Goal: Information Seeking & Learning: Check status

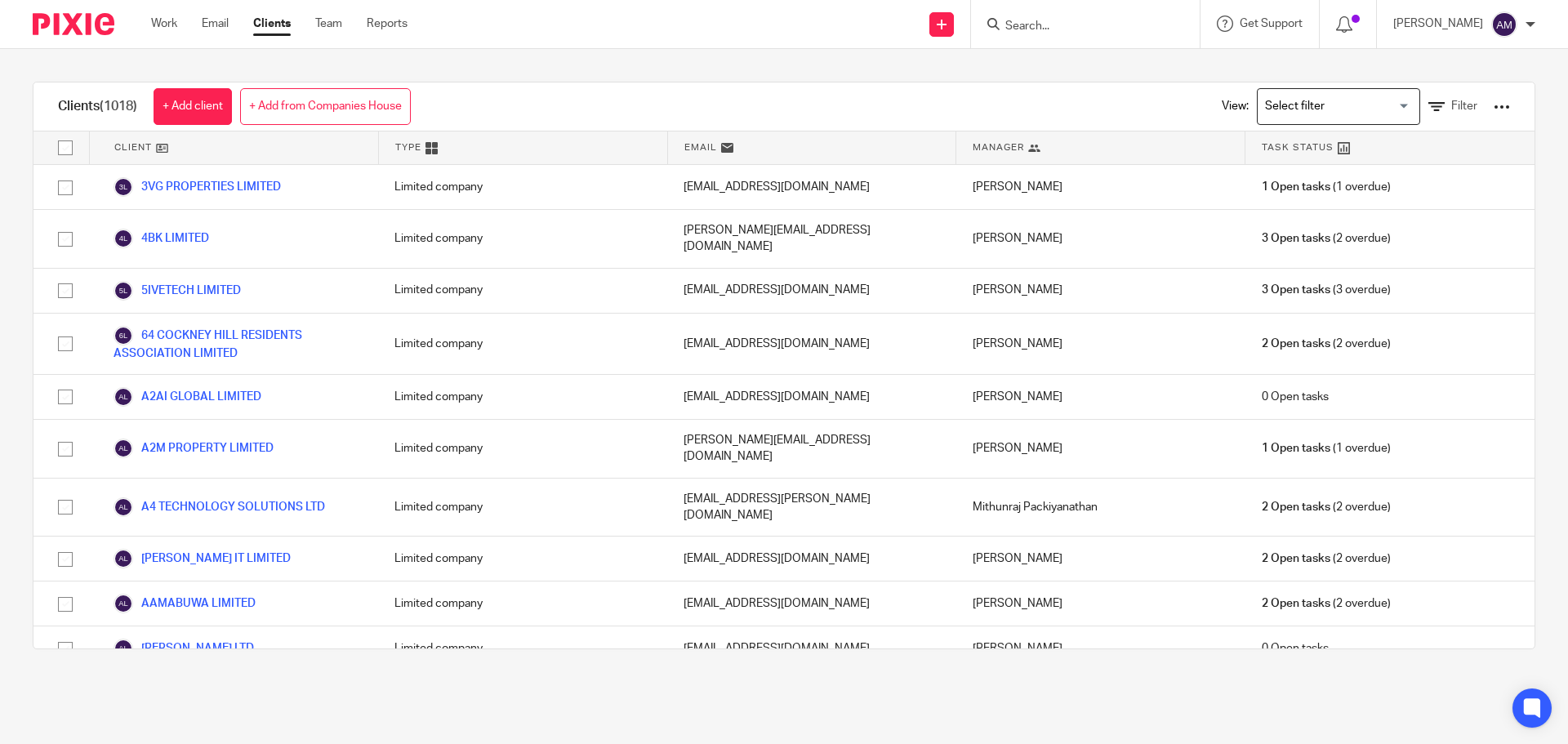
click at [1043, 22] on input "Search" at bounding box center [1078, 27] width 147 height 15
type input "tecflock"
click at [1115, 62] on link at bounding box center [1139, 70] width 276 height 38
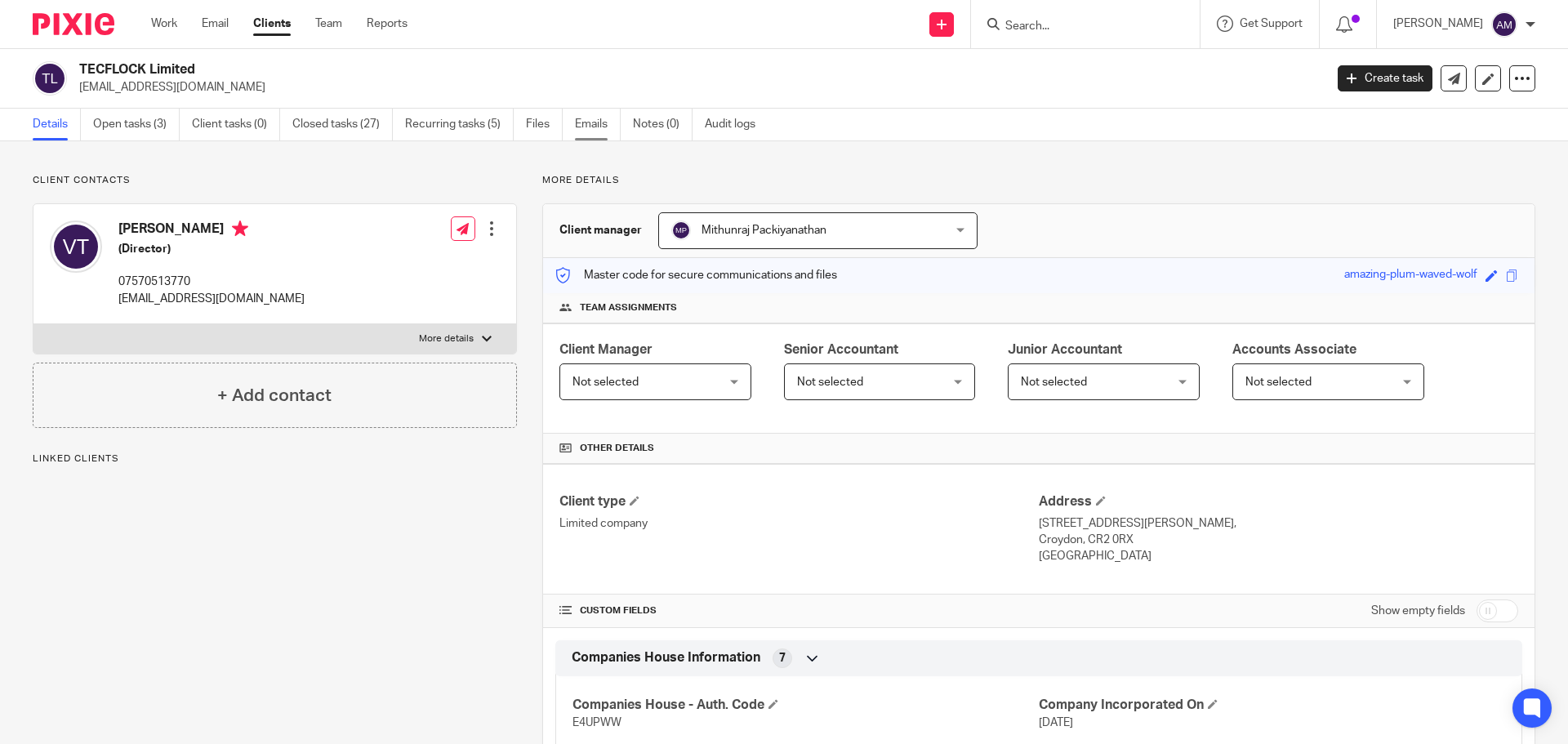
click at [603, 121] on link "Emails" at bounding box center [597, 124] width 45 height 32
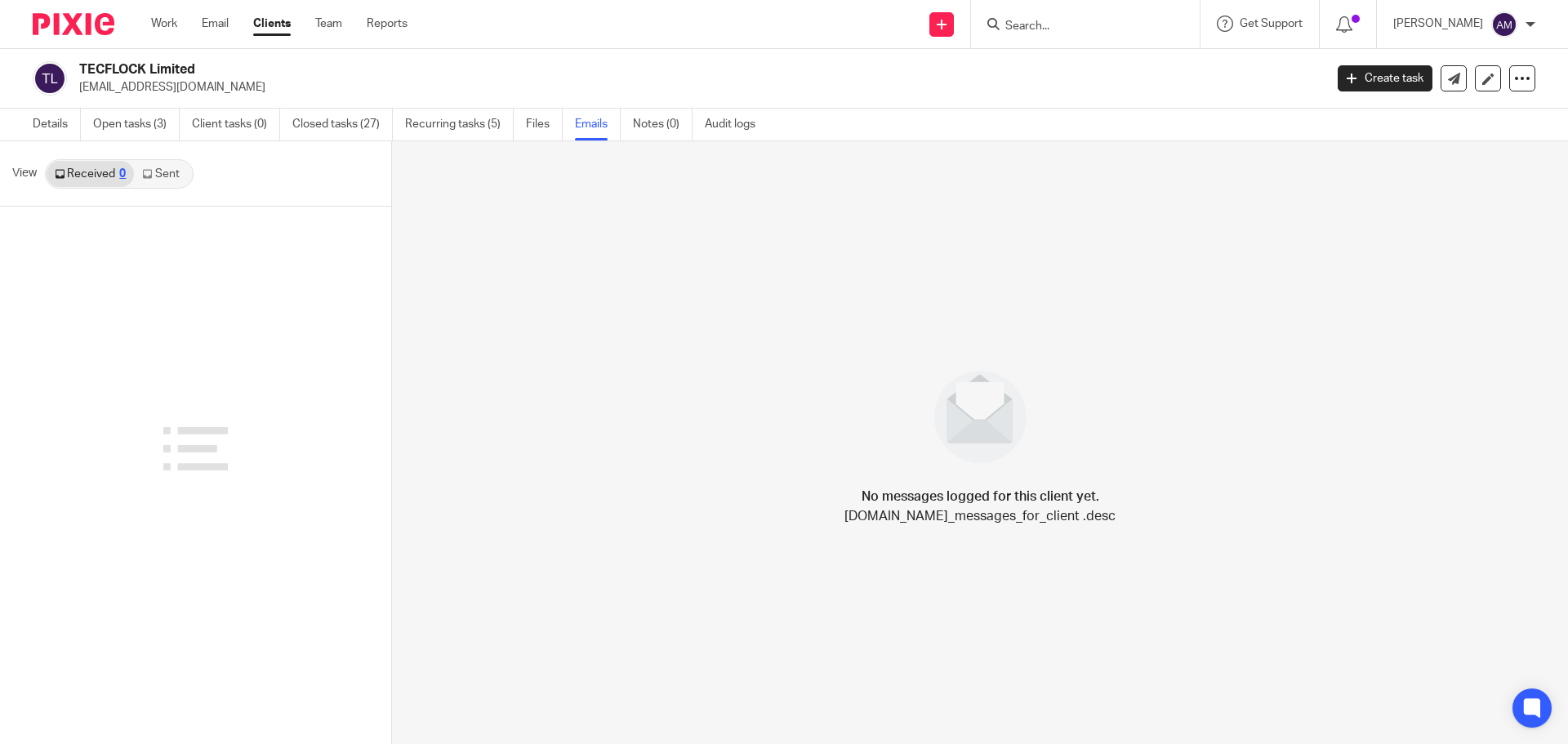
click at [166, 177] on link "Sent" at bounding box center [163, 174] width 57 height 27
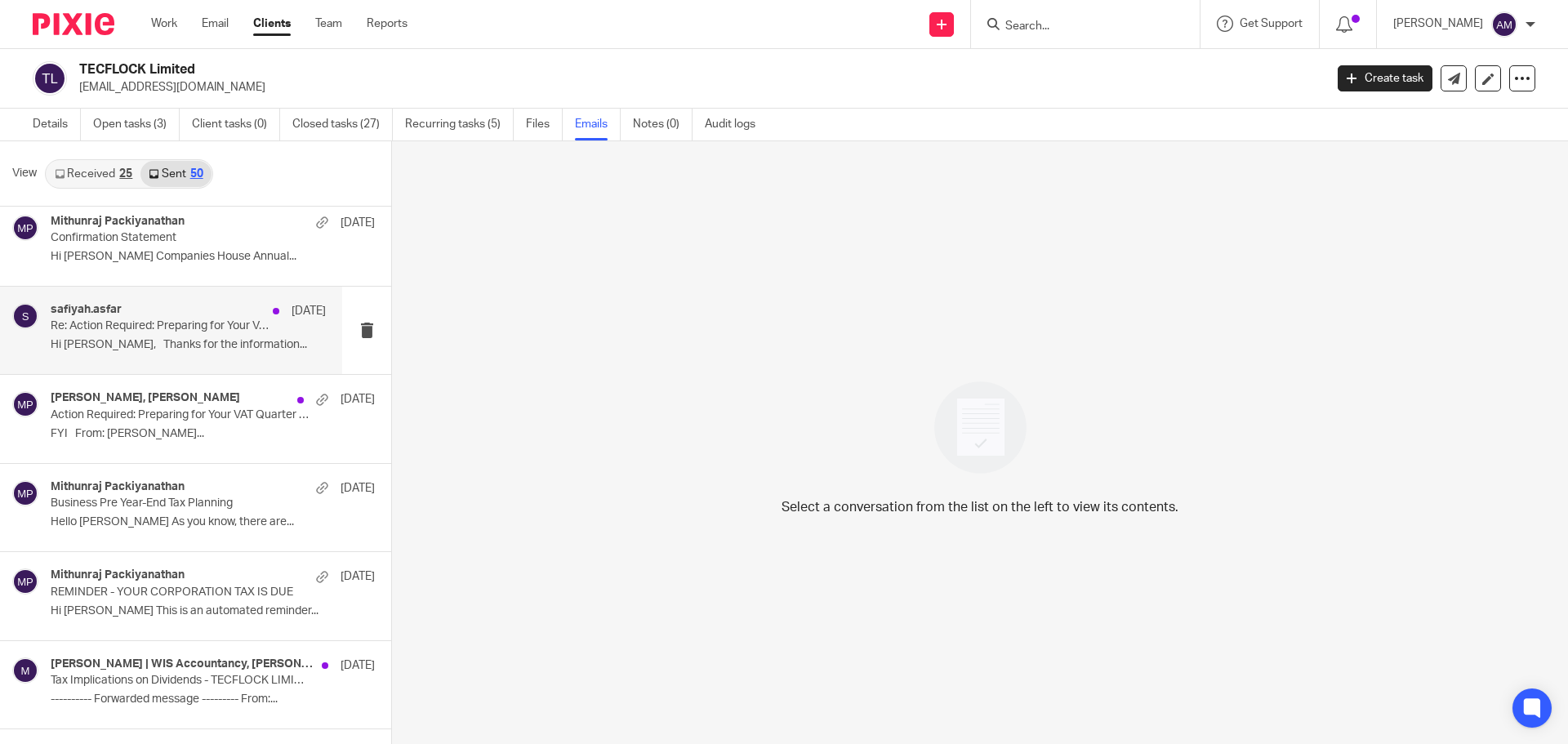
scroll to position [163, 0]
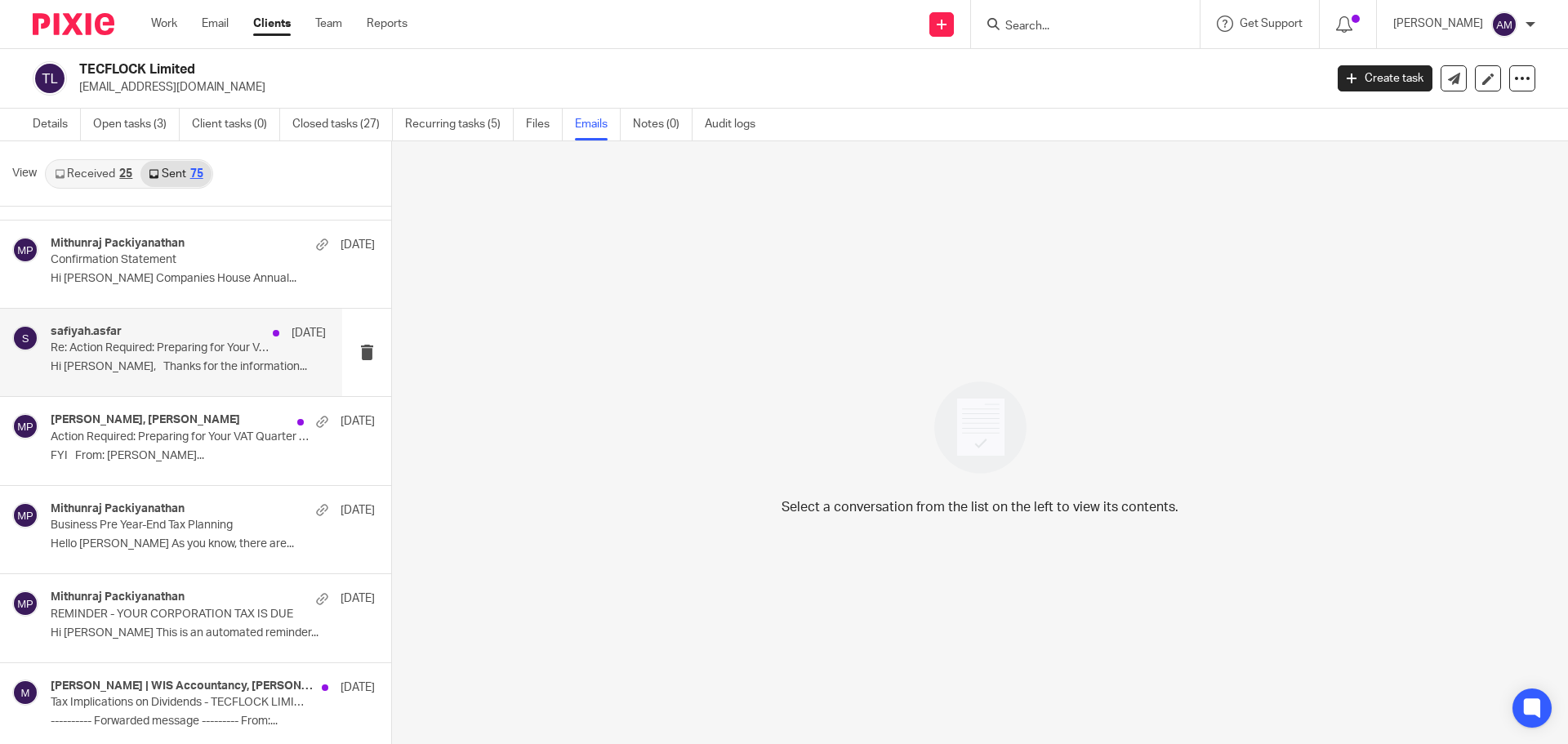
click at [134, 357] on div "safiyah.asfar [DATE] Re: Action Required: Preparing for Your VAT Quarter - TECF…" at bounding box center [188, 352] width 275 height 55
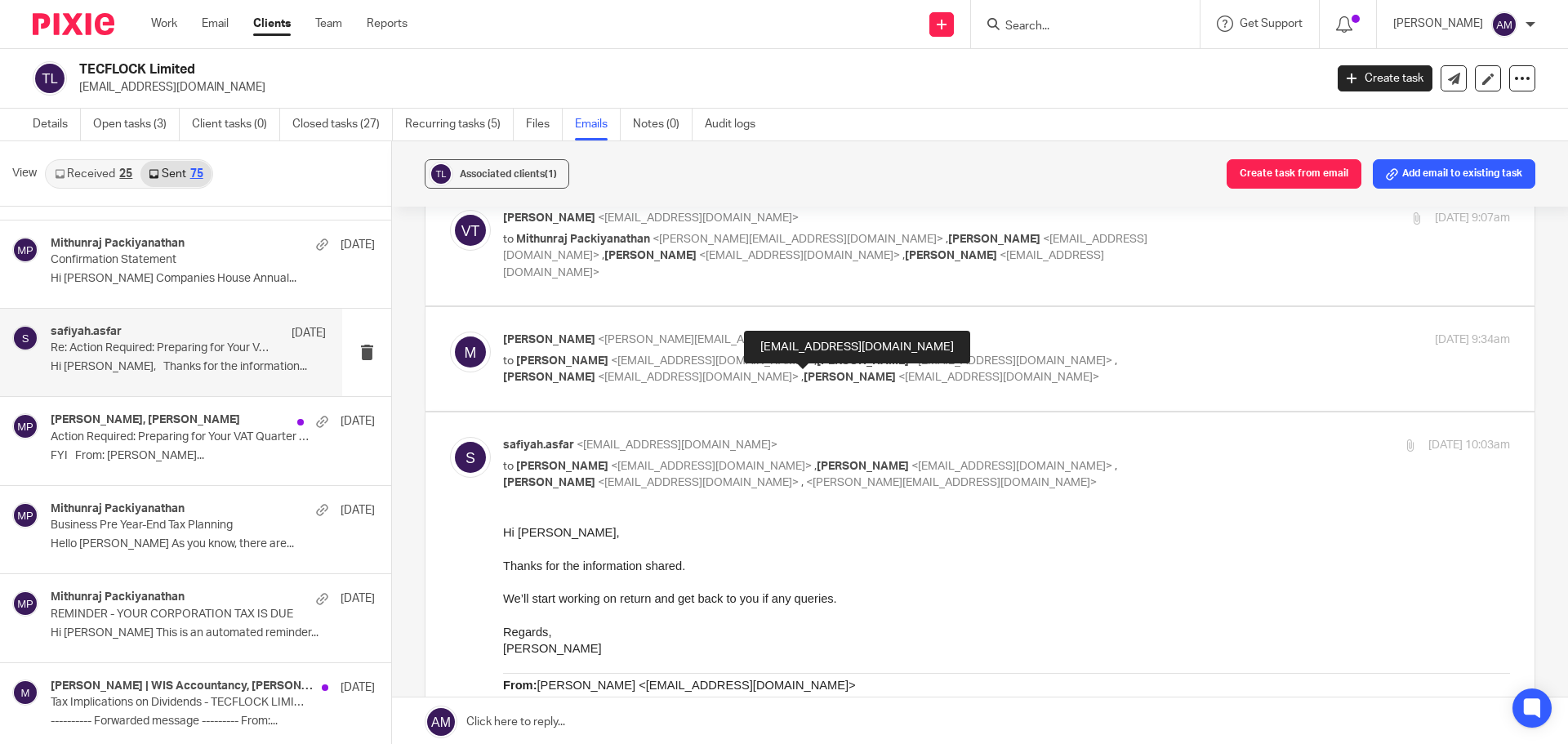
scroll to position [77, 0]
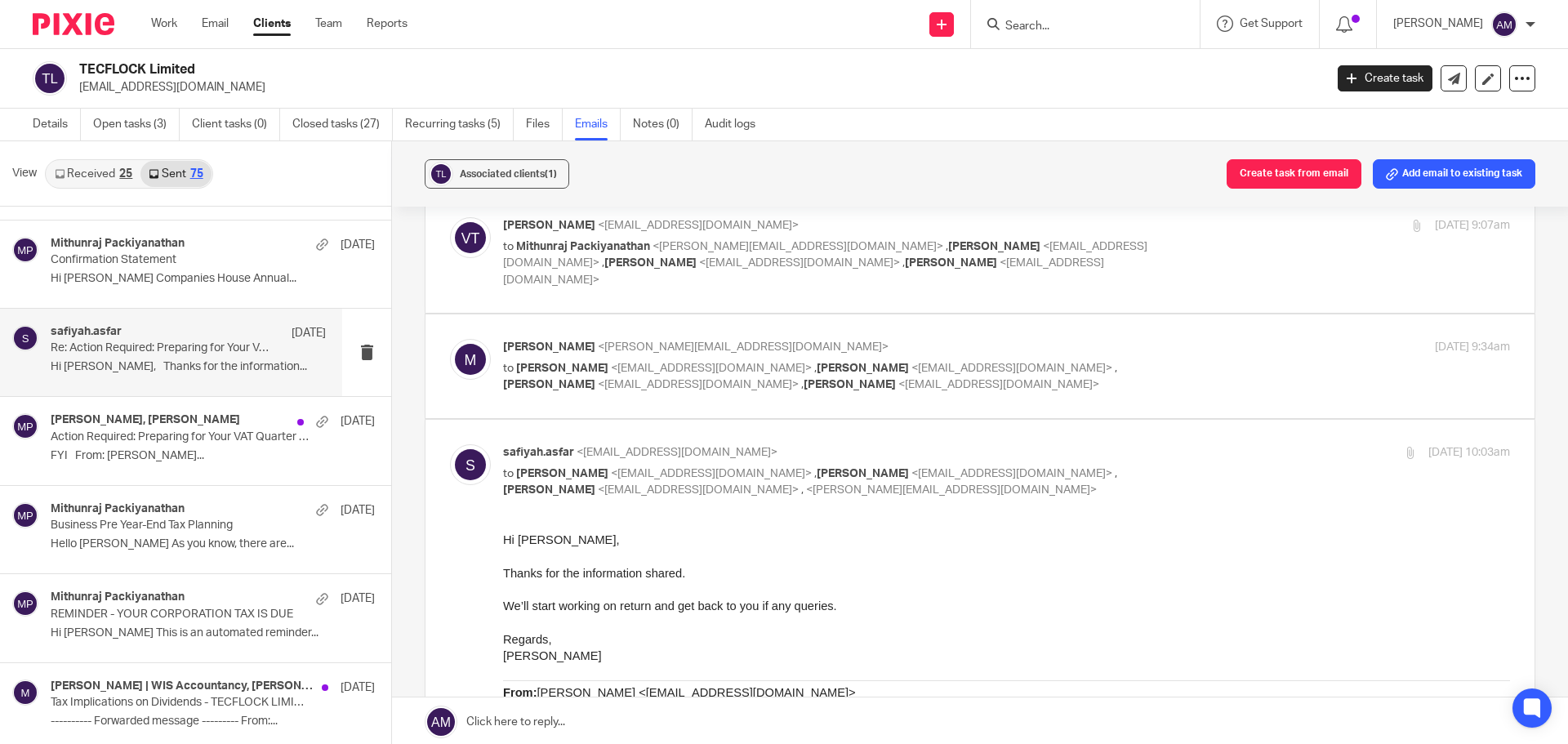
click at [691, 390] on label at bounding box center [980, 366] width 1109 height 103
click at [450, 339] on input "checkbox" at bounding box center [449, 338] width 1 height 1
checkbox input "true"
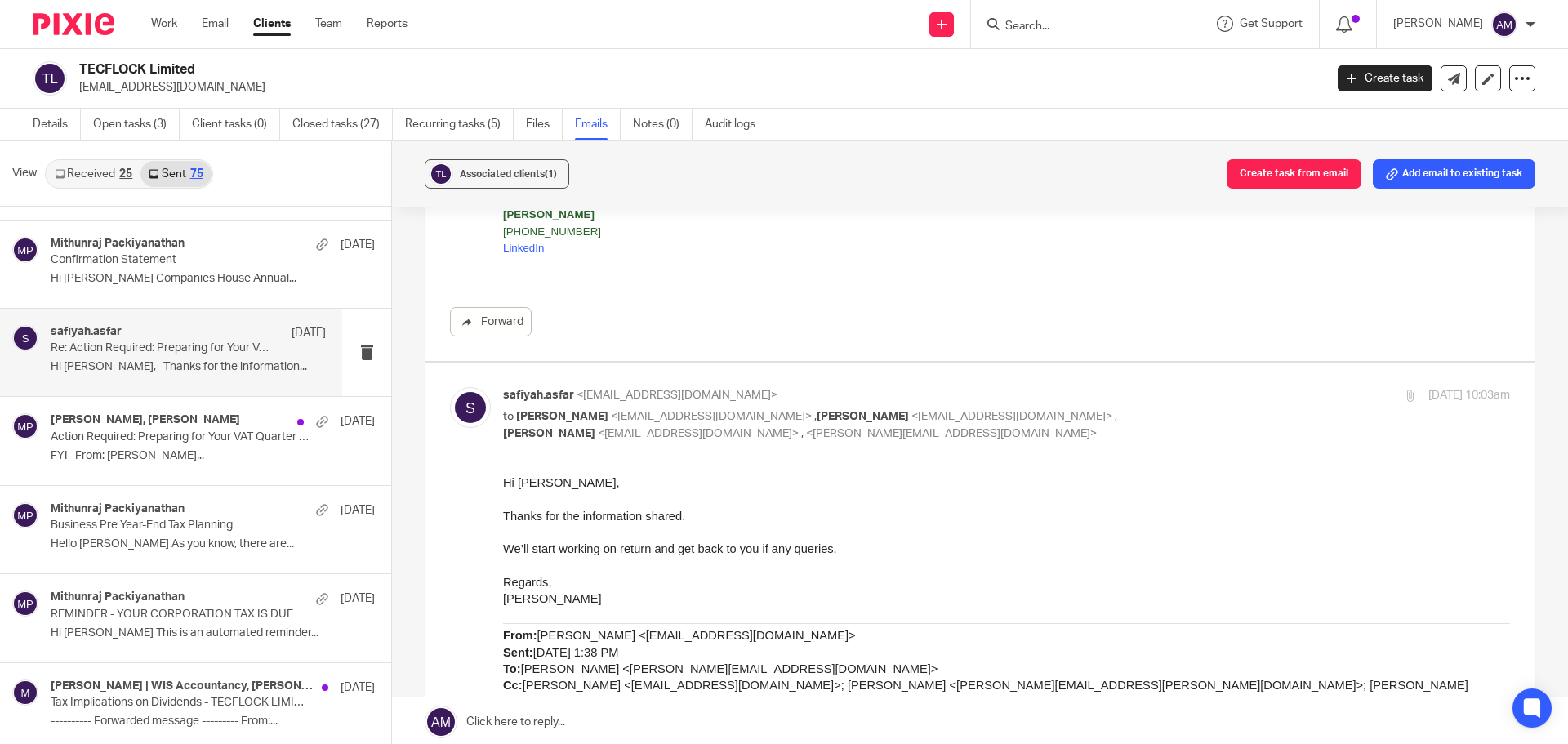
scroll to position [730, 0]
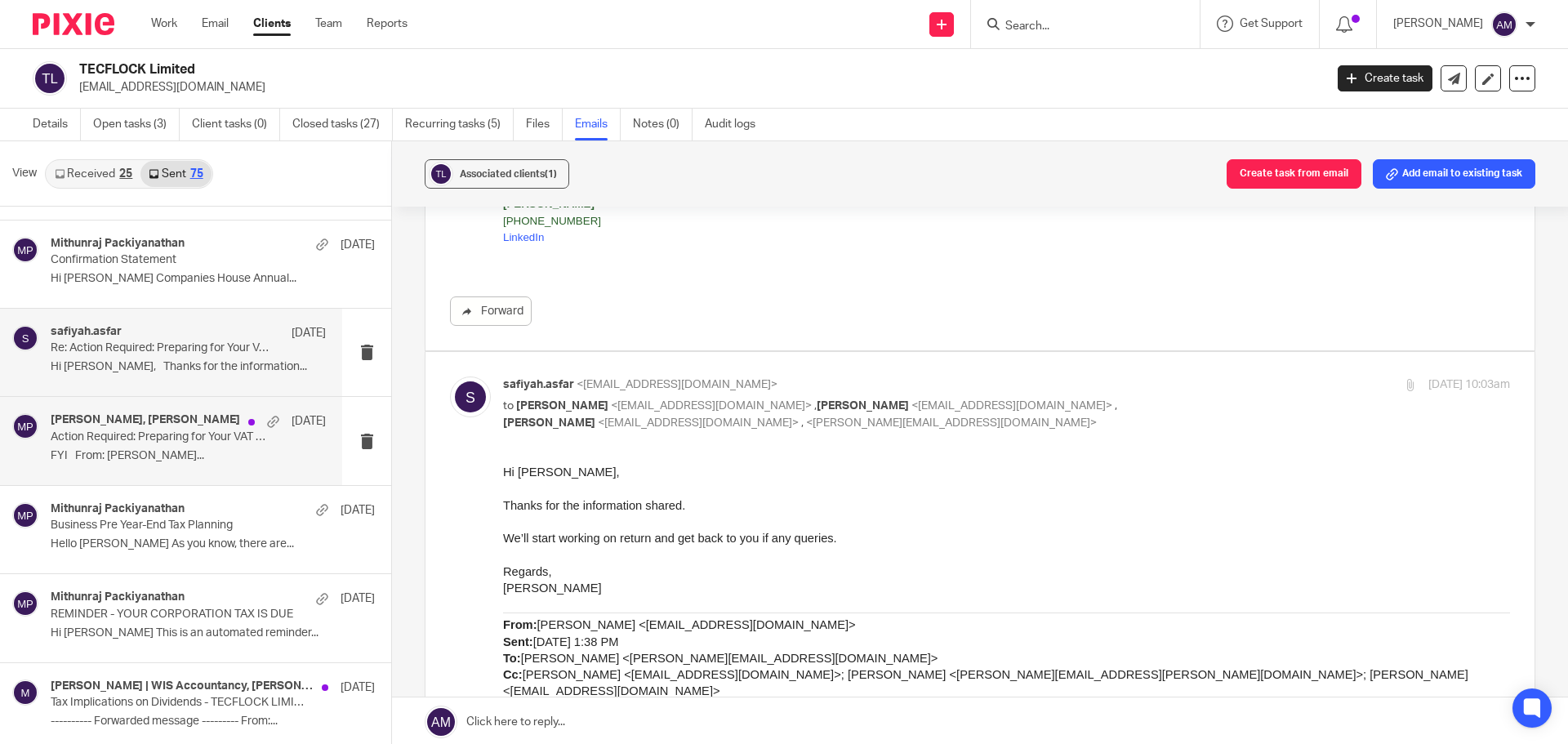
click at [170, 442] on p "Action Required: Preparing for Your VAT Quarter - TECFLOCK LIMITED" at bounding box center [161, 437] width 221 height 14
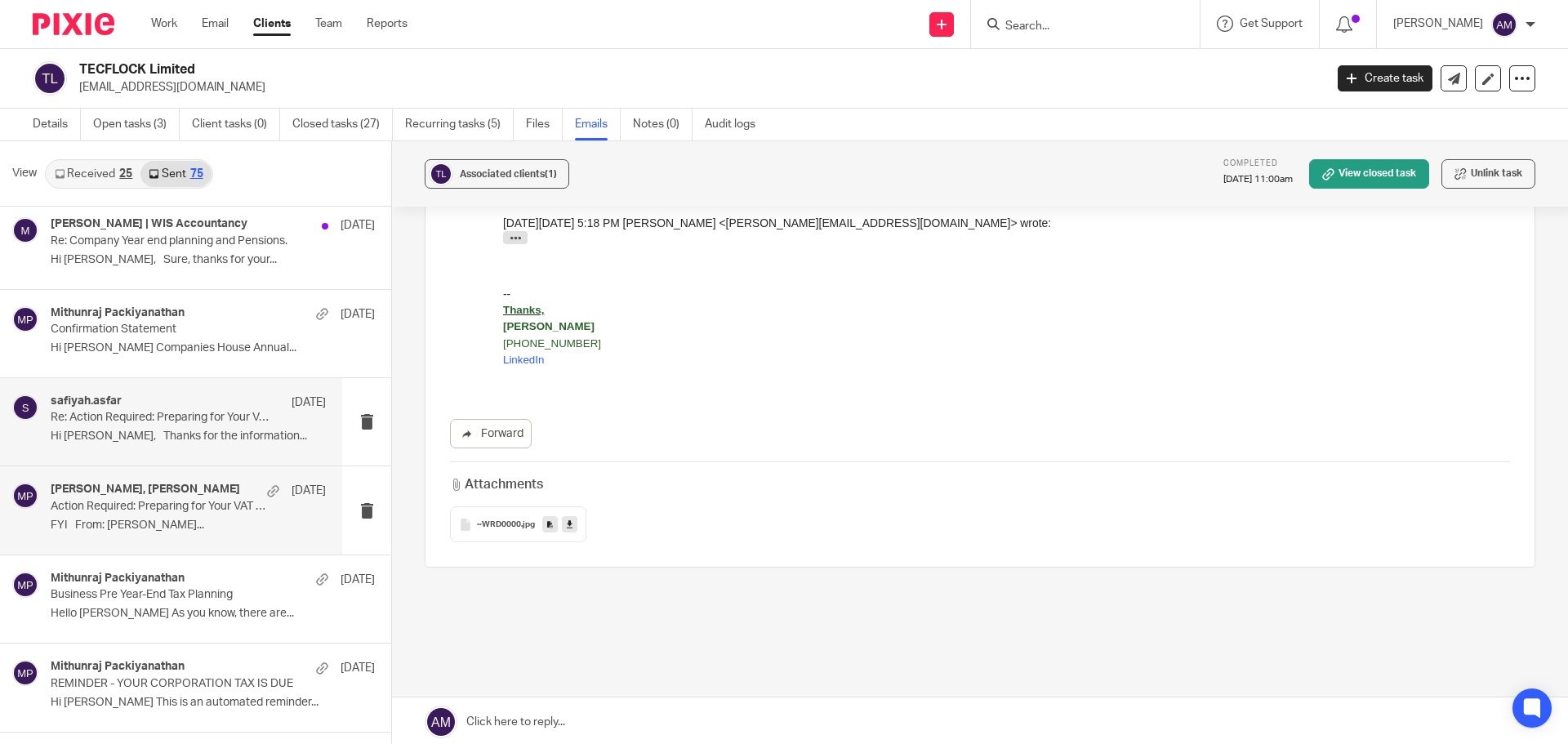
scroll to position [0, 0]
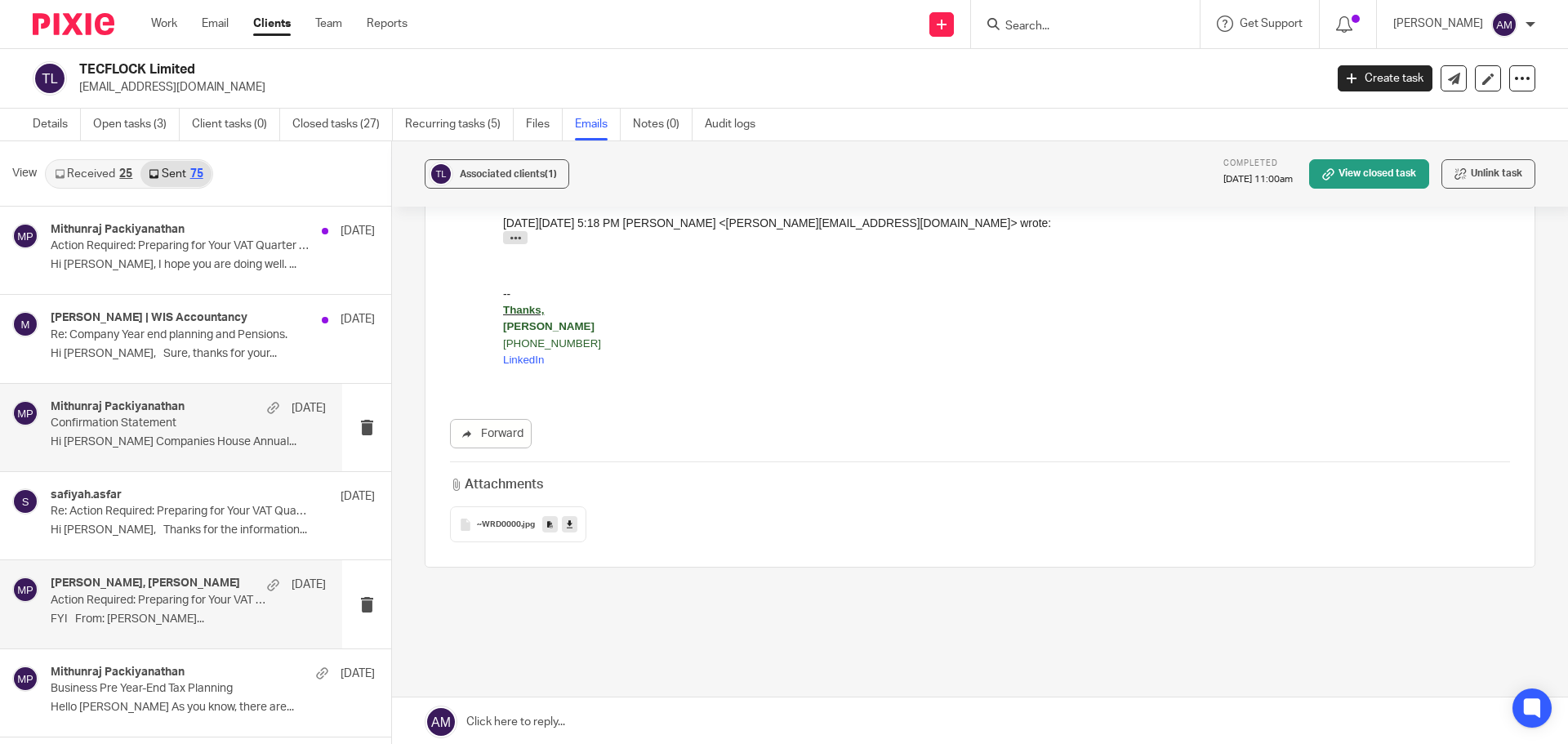
click at [151, 437] on p "Hi Vikramsinh Companies House Annual..." at bounding box center [188, 442] width 275 height 14
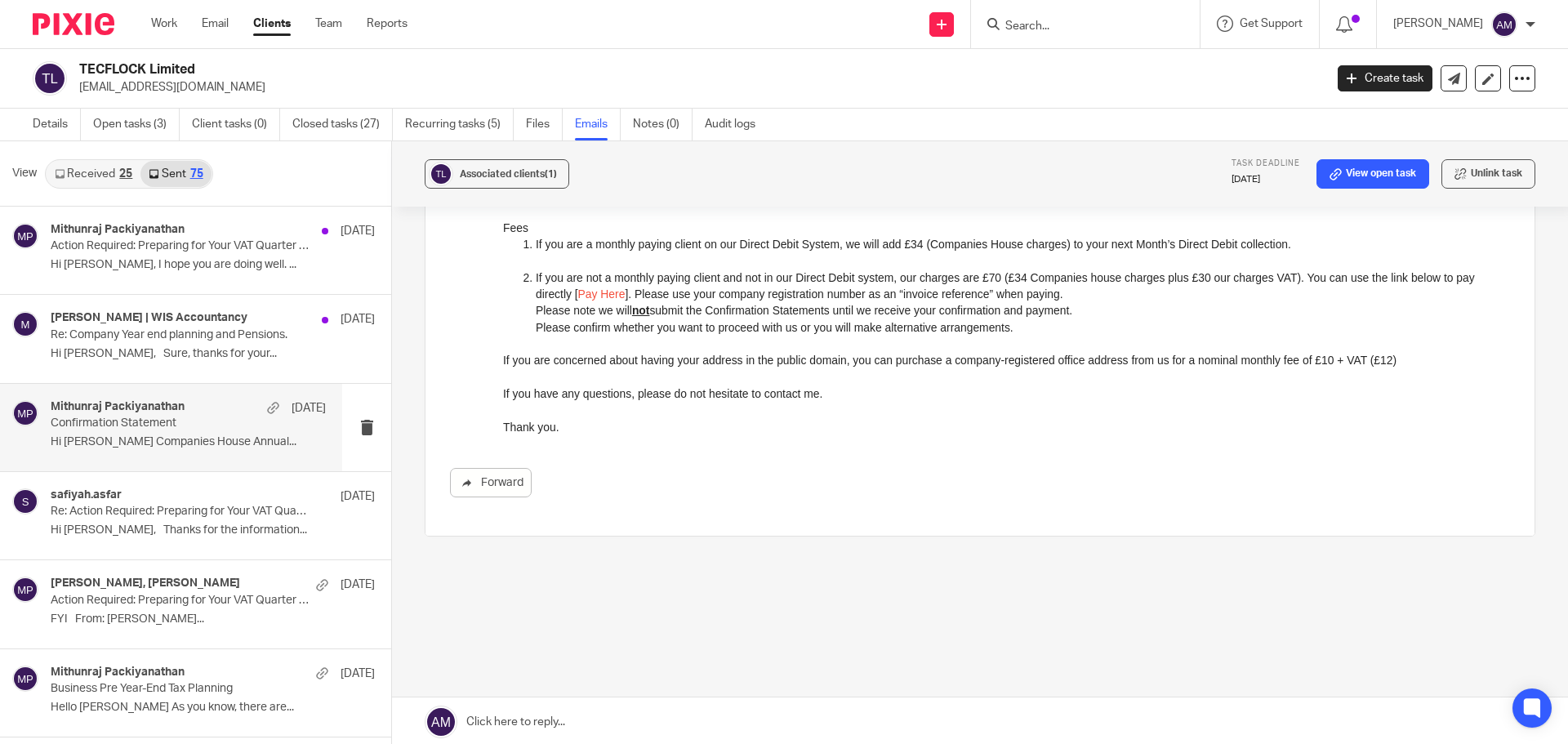
scroll to position [499, 0]
click at [121, 316] on h4 "mithun, Mithun Packiyanathan | WIS Accountancy" at bounding box center [149, 318] width 197 height 14
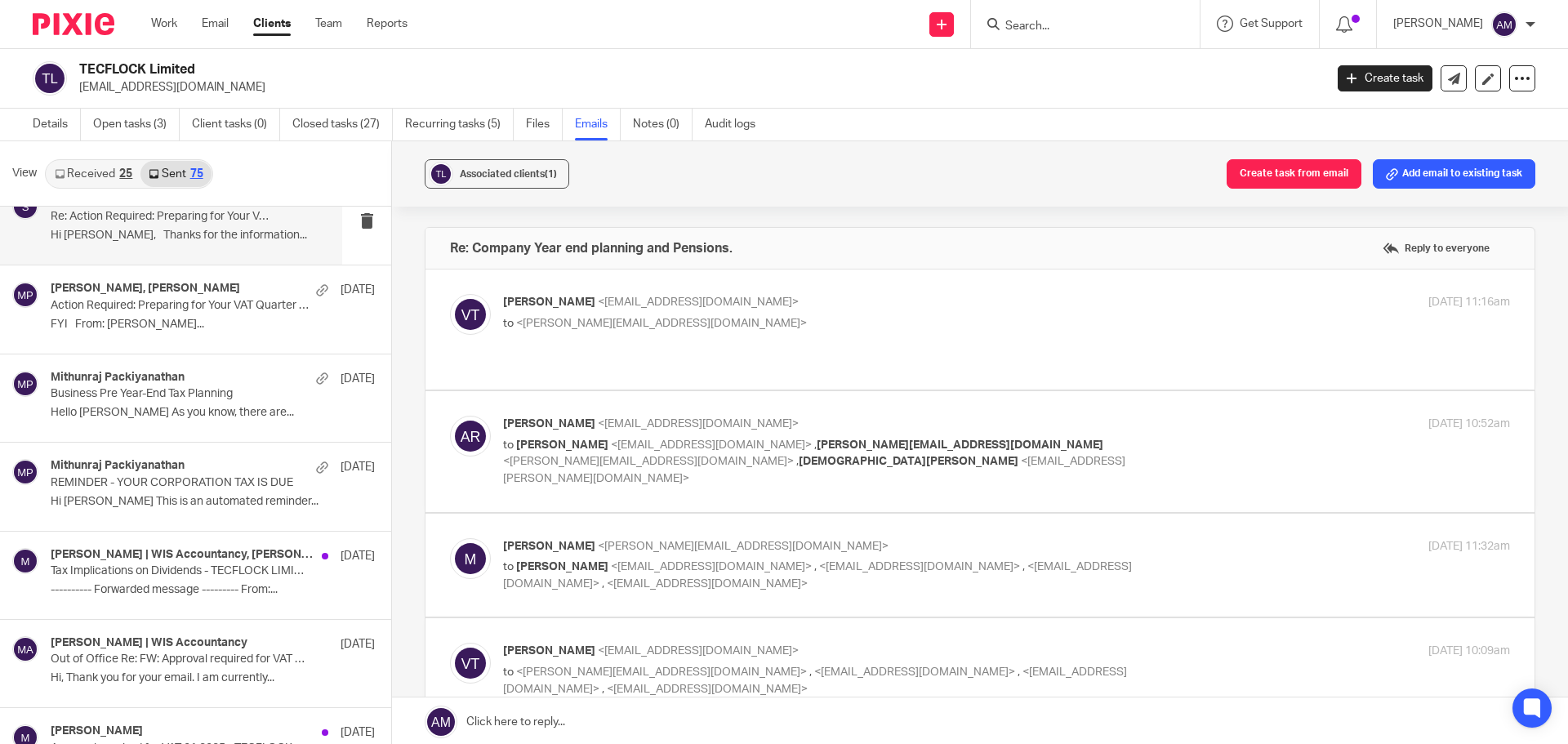
scroll to position [0, 0]
